Goal: Task Accomplishment & Management: Use online tool/utility

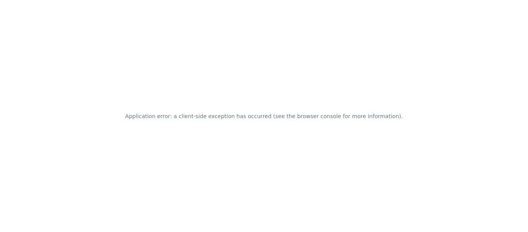
click at [282, 128] on div "Application error: a client-side exception has occurred (see the browser consol…" at bounding box center [264, 116] width 528 height 232
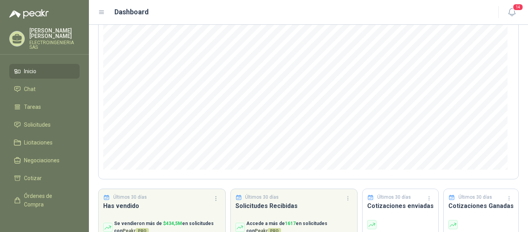
scroll to position [117, 0]
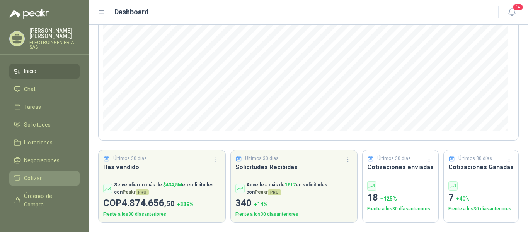
click at [35, 174] on span "Cotizar" at bounding box center [33, 178] width 18 height 9
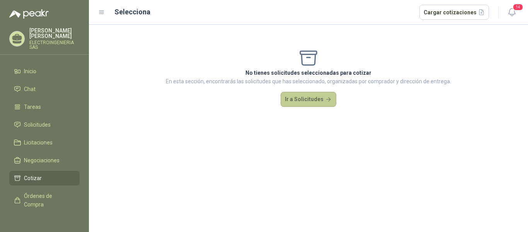
click at [315, 102] on button "Ir a Solicitudes" at bounding box center [309, 99] width 56 height 15
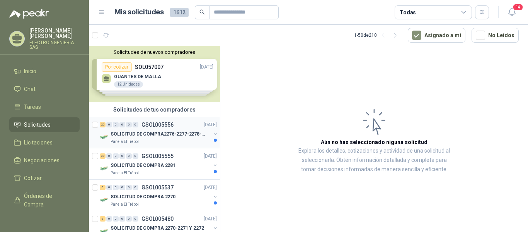
click at [153, 132] on p "SOLICITUD DE COMPRA2276-2277-2278-2284-2285-" at bounding box center [159, 133] width 96 height 7
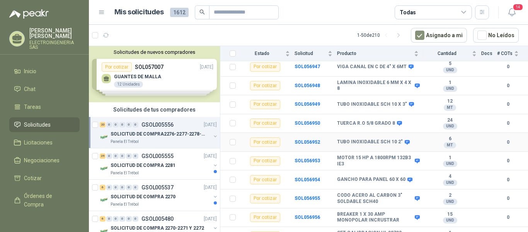
scroll to position [155, 0]
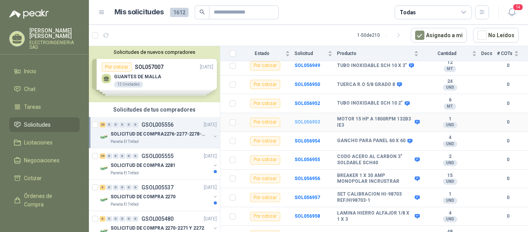
click at [311, 119] on b "SOL056953" at bounding box center [308, 121] width 26 height 5
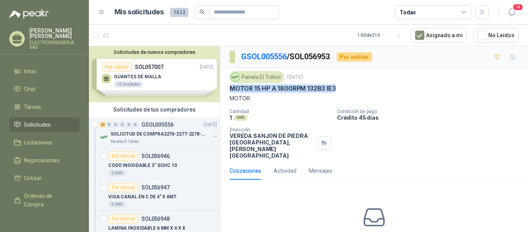
drag, startPoint x: 228, startPoint y: 88, endPoint x: 345, endPoint y: 92, distance: 117.3
click at [345, 92] on div "Panela El Trébol [DATE] MOTOR 15 HP A 1800RPM 132B3 IE3 MOTOR Cantidad 1 UND  …" at bounding box center [374, 115] width 308 height 94
copy p "MOTOR 15 HP A 1800RPM 132B3 IE3"
click at [149, 132] on p "SOLICITUD DE COMPRA2276-2277-2278-2284-2285-" at bounding box center [159, 133] width 96 height 7
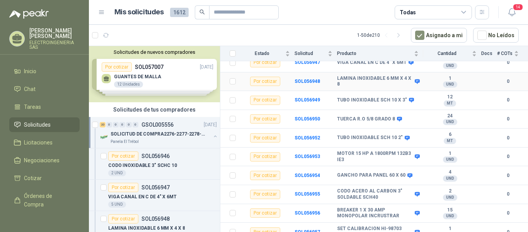
scroll to position [155, 0]
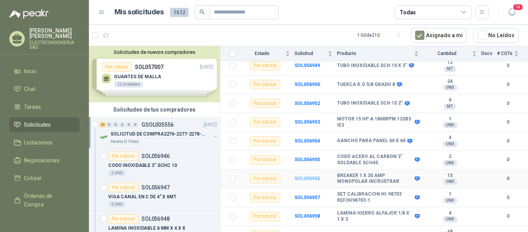
click at [311, 176] on b "SOL056956" at bounding box center [308, 178] width 26 height 5
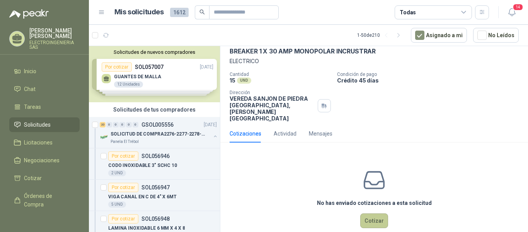
click at [370, 213] on button "Cotizar" at bounding box center [374, 220] width 28 height 15
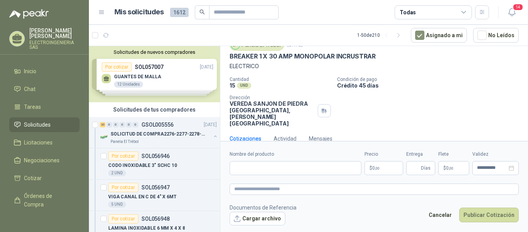
scroll to position [32, 0]
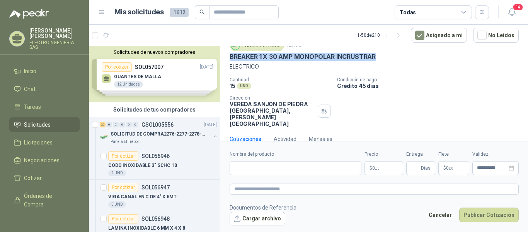
drag, startPoint x: 230, startPoint y: 56, endPoint x: 378, endPoint y: 54, distance: 147.7
click at [378, 54] on div "BREAKER 1 X 30 AMP MONOPOLAR INCRUSTRAR" at bounding box center [374, 57] width 289 height 8
copy p "BREAKER 1 X 30 AMP MONOPOLAR INCRUSTRAR"
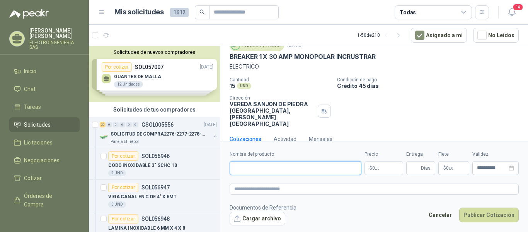
paste input "**********"
type input "**********"
click at [379, 166] on span ",00" at bounding box center [377, 168] width 5 height 4
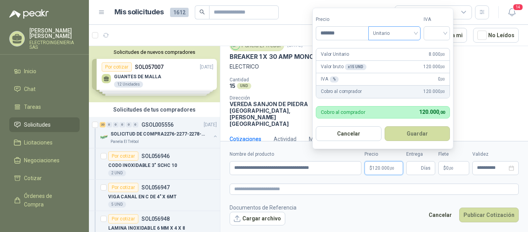
click at [418, 32] on div "Unitario" at bounding box center [395, 33] width 52 height 14
type input "*******"
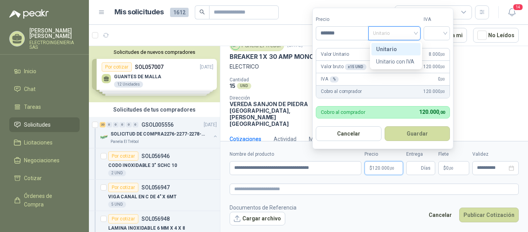
click at [386, 50] on div "Unitario" at bounding box center [396, 49] width 40 height 9
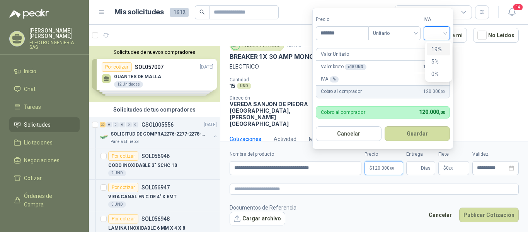
click at [446, 32] on input "search" at bounding box center [436, 33] width 17 height 12
click at [437, 48] on div "19%" at bounding box center [439, 49] width 14 height 9
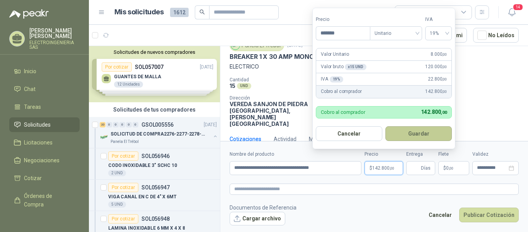
click at [410, 131] on button "Guardar" at bounding box center [419, 133] width 67 height 15
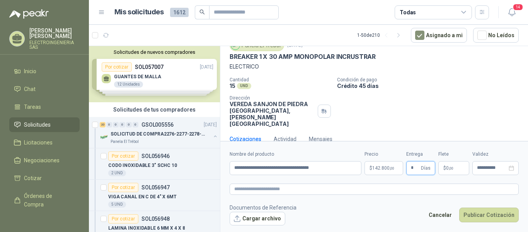
type input "*"
click at [464, 164] on p "$ 0 ,00" at bounding box center [454, 168] width 31 height 14
click at [496, 181] on form "**********" at bounding box center [374, 188] width 308 height 94
click at [500, 169] on input "**********" at bounding box center [492, 167] width 30 height 5
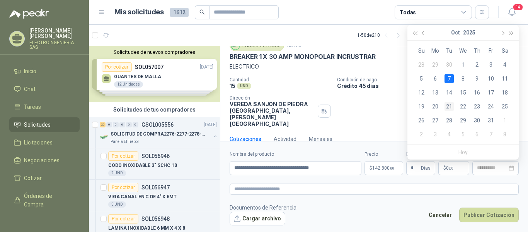
click at [449, 105] on div "21" at bounding box center [449, 106] width 9 height 9
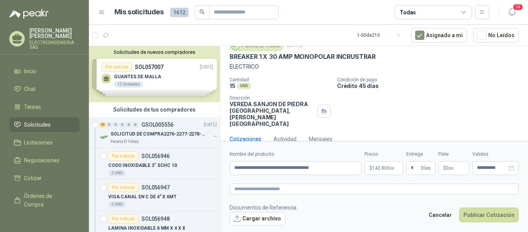
type input "**********"
click at [488, 210] on button "Publicar Cotización" at bounding box center [489, 214] width 60 height 15
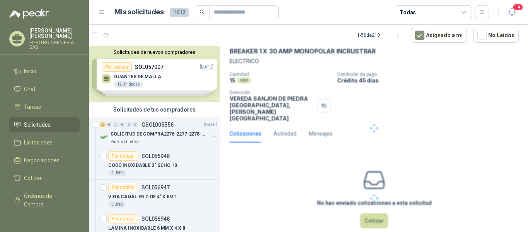
scroll to position [0, 0]
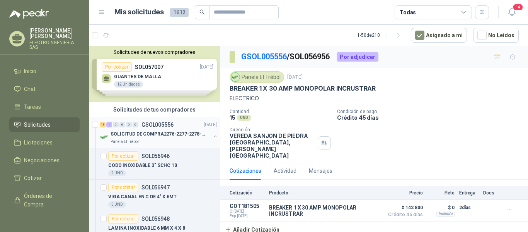
click at [160, 131] on p "SOLICITUD DE COMPRA2276-2277-2278-2284-2285-" at bounding box center [159, 133] width 96 height 7
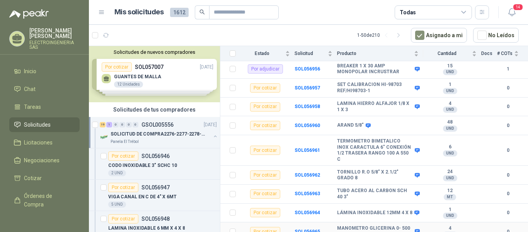
scroll to position [303, 0]
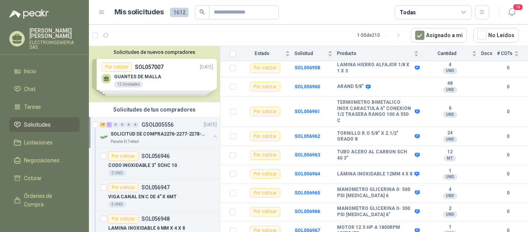
click at [151, 126] on p "GSOL005556" at bounding box center [158, 124] width 32 height 5
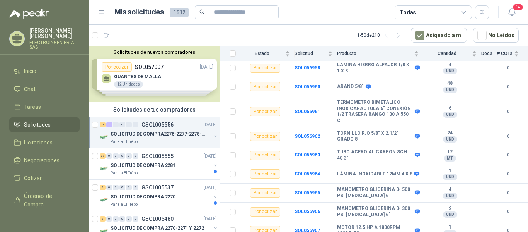
scroll to position [3, 0]
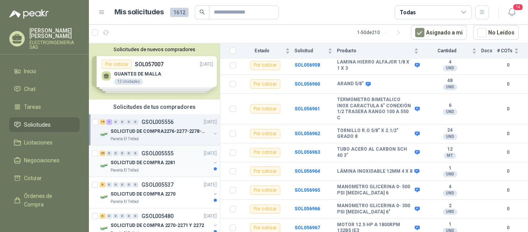
click at [159, 163] on p "SOLICITUD DE COMPRA 2281" at bounding box center [143, 162] width 65 height 7
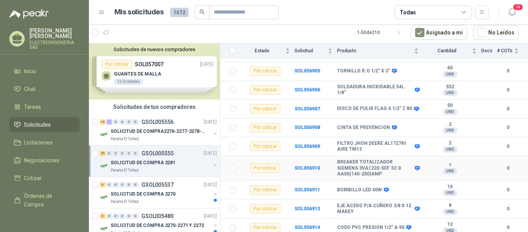
scroll to position [348, 0]
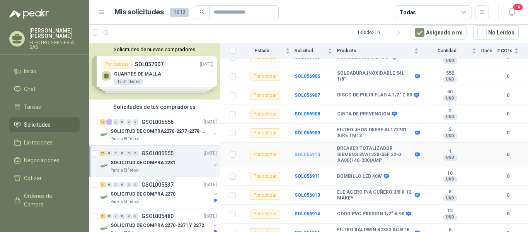
click at [309, 152] on b "SOL056910" at bounding box center [308, 154] width 26 height 5
